Goal: Find specific fact: Find specific fact

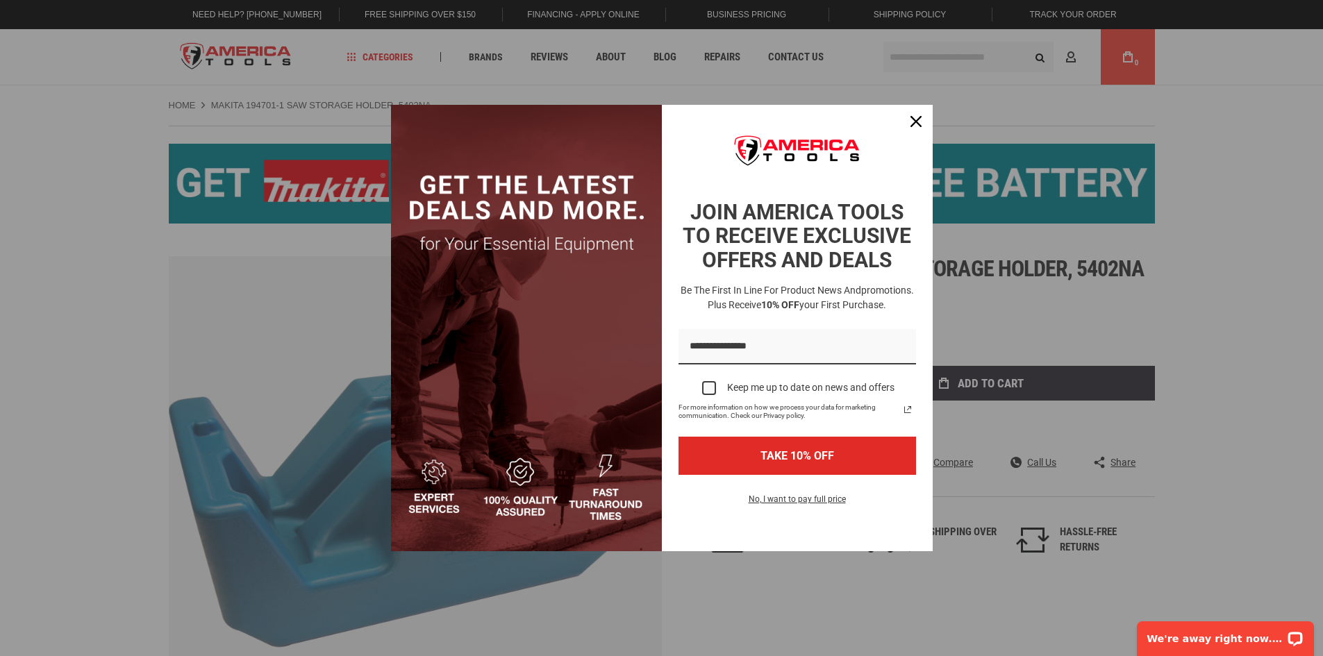
click at [1266, 342] on div "Marketing offer form" at bounding box center [661, 328] width 1323 height 656
click at [914, 122] on icon "close icon" at bounding box center [915, 121] width 11 height 11
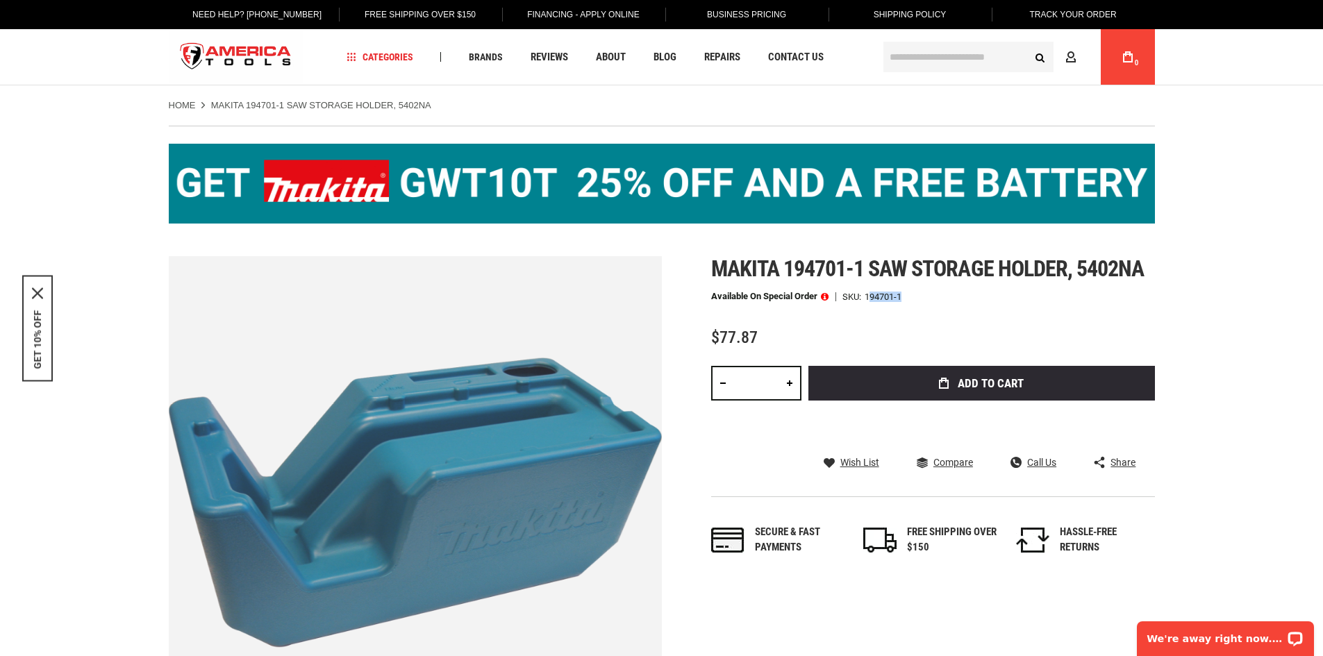
drag, startPoint x: 869, startPoint y: 296, endPoint x: 911, endPoint y: 296, distance: 42.4
click at [911, 296] on div "Available on Special Order SKU 194701-1" at bounding box center [933, 297] width 444 height 10
click at [869, 295] on div "194701-1" at bounding box center [883, 296] width 37 height 9
drag, startPoint x: 867, startPoint y: 295, endPoint x: 907, endPoint y: 297, distance: 39.6
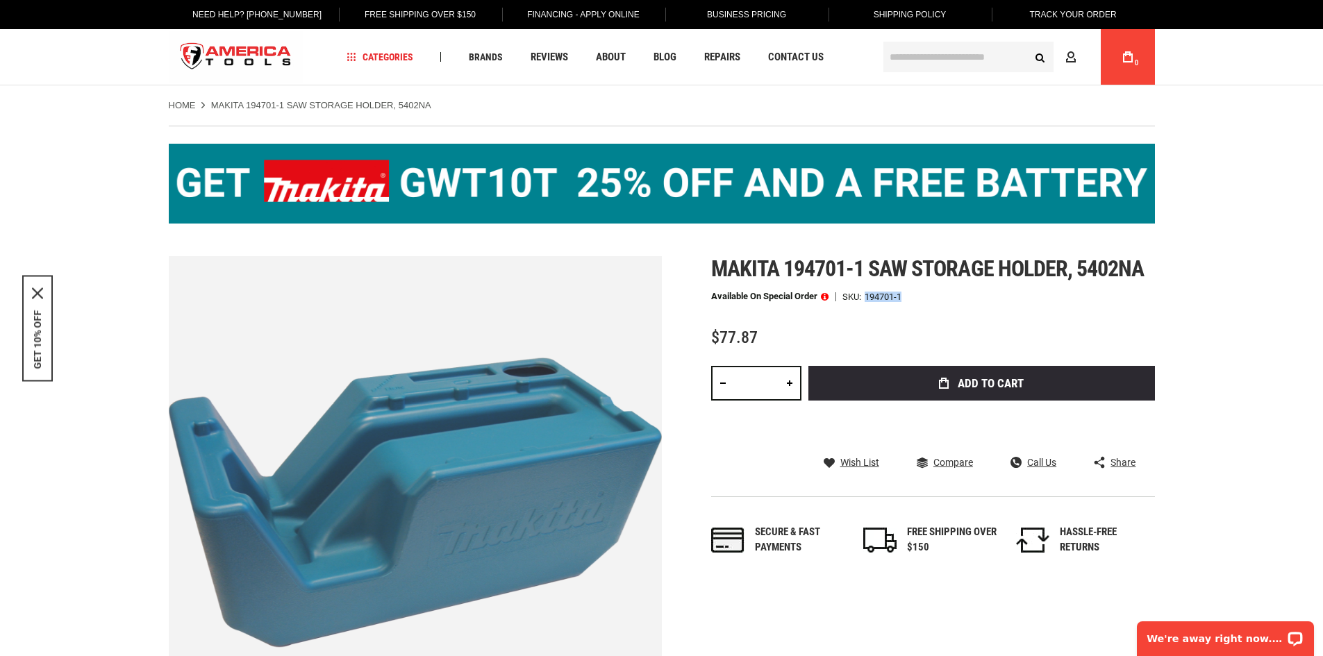
click at [907, 297] on div "Available on Special Order SKU 194701-1" at bounding box center [933, 297] width 444 height 10
copy div "194701-1"
